Goal: Task Accomplishment & Management: Manage account settings

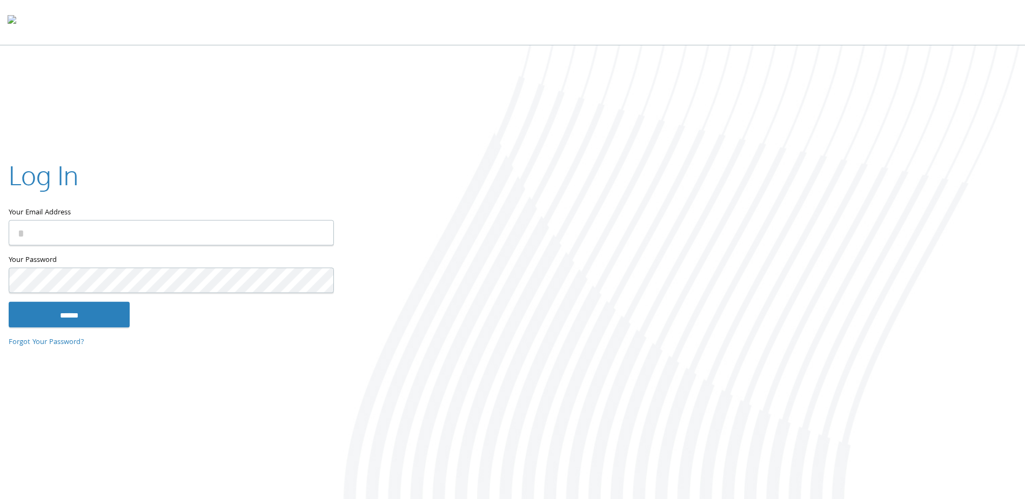
type input "**********"
click at [82, 318] on input "******" at bounding box center [69, 315] width 121 height 26
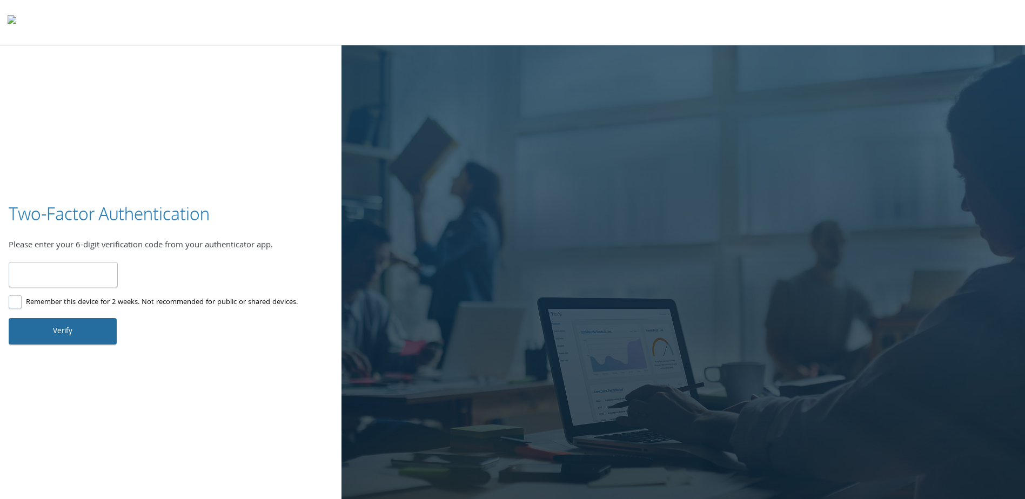
type input "******"
click at [73, 331] on button "Verify" at bounding box center [63, 331] width 108 height 26
